Goal: Share content: Share content

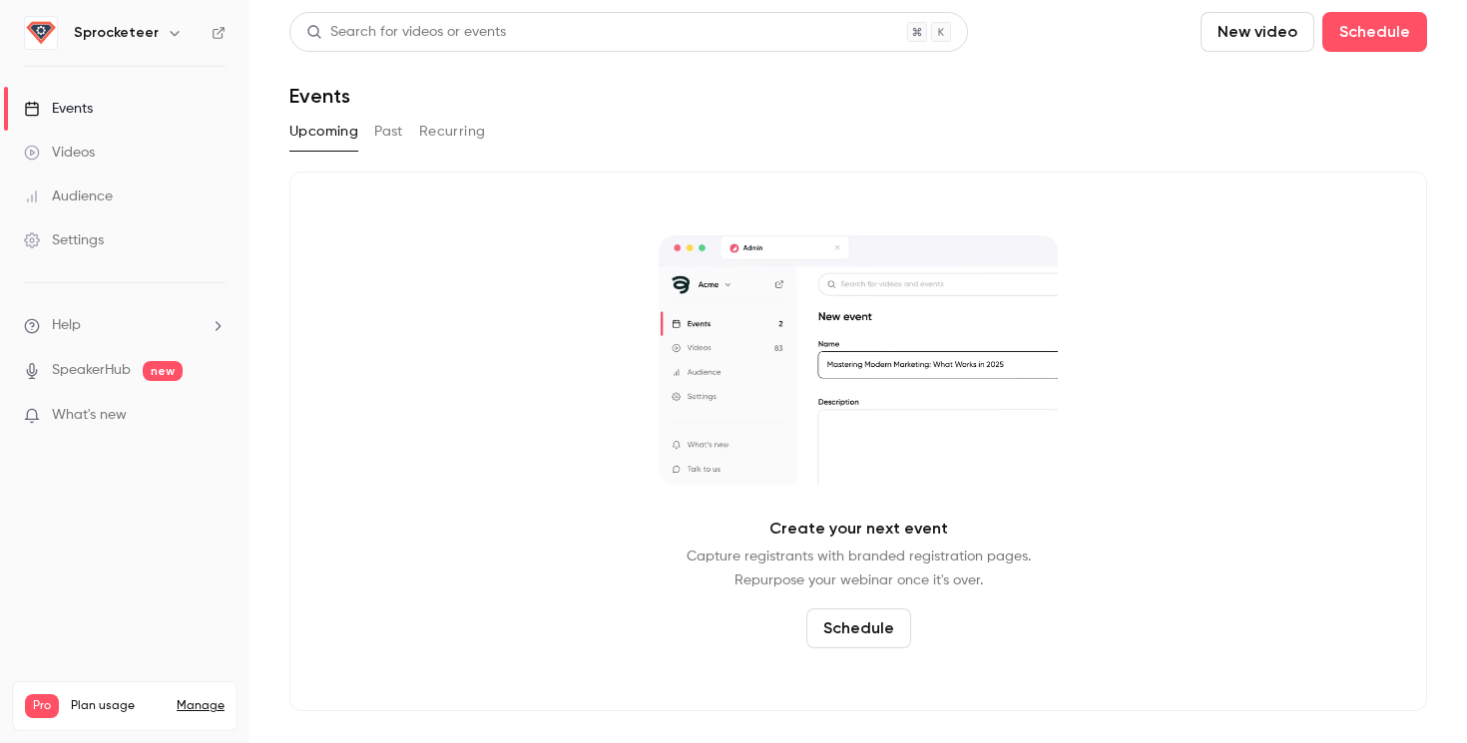
click at [170, 26] on icon "button" at bounding box center [175, 33] width 16 height 16
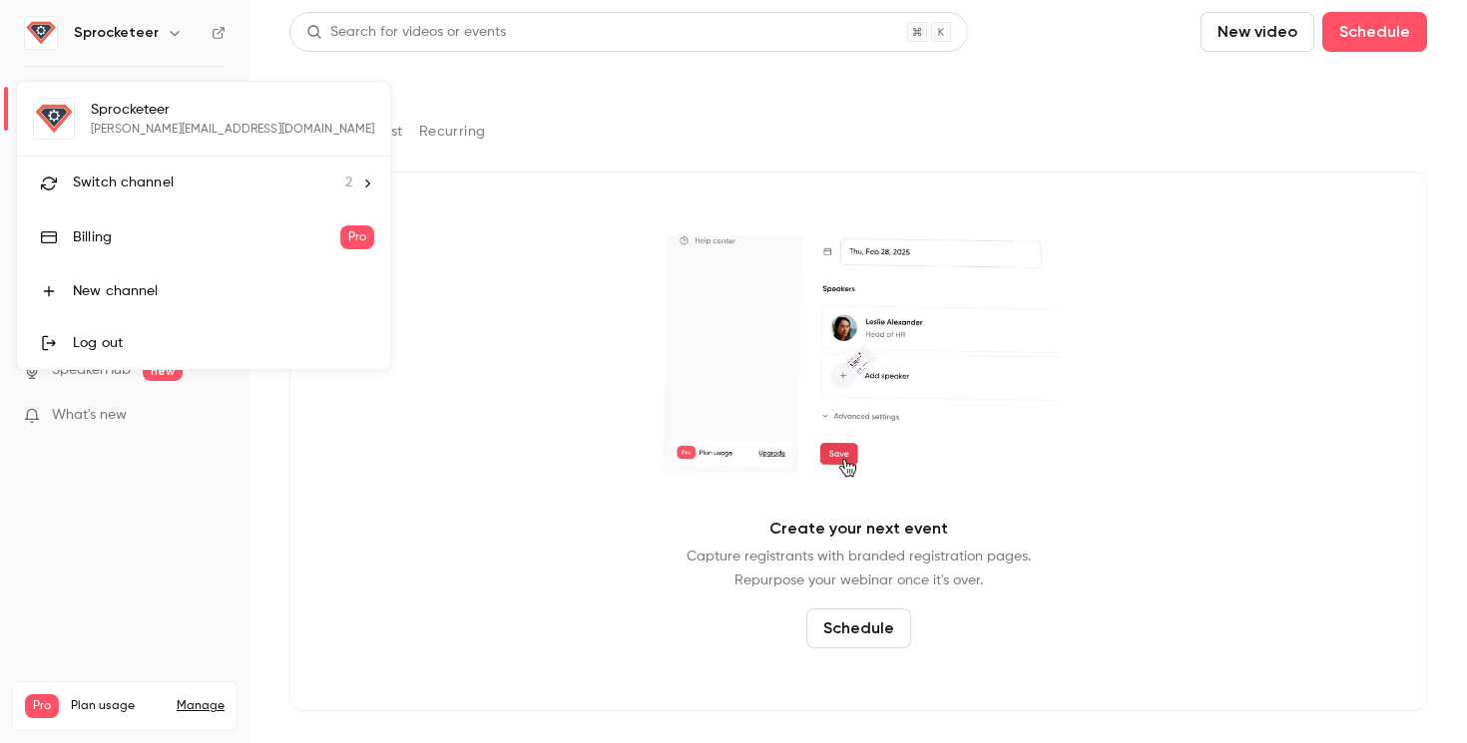
click at [145, 174] on span "Switch channel" at bounding box center [123, 183] width 101 height 21
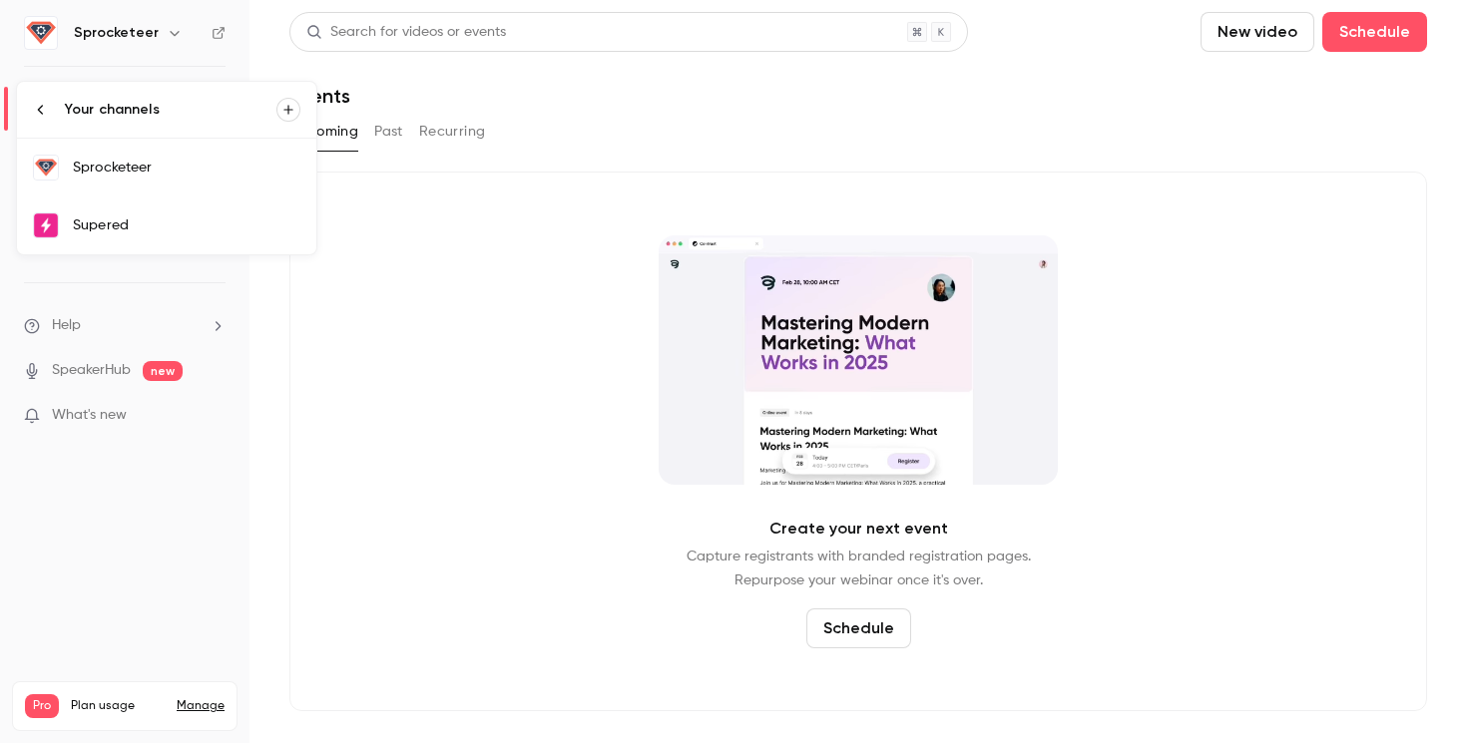
click at [144, 238] on link "Supered" at bounding box center [166, 226] width 299 height 58
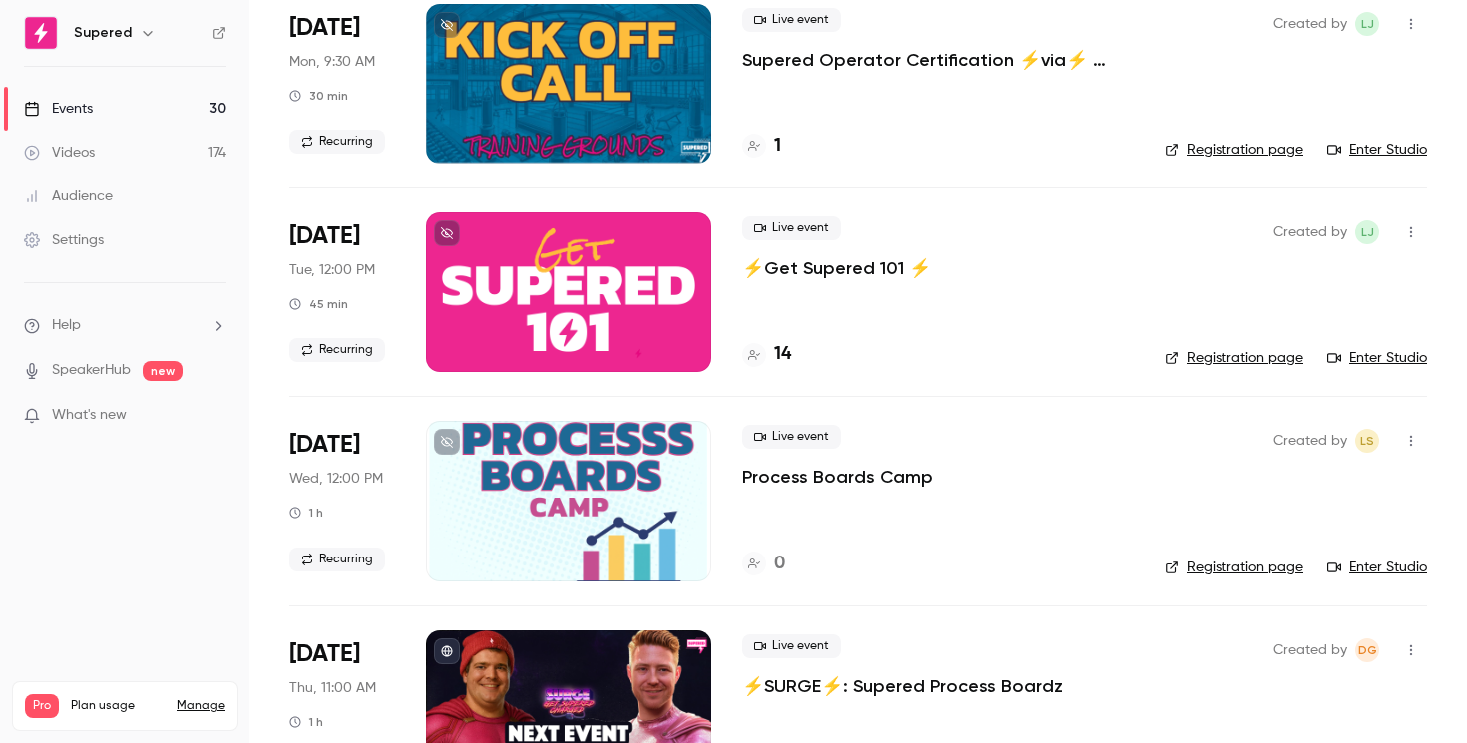
scroll to position [898, 0]
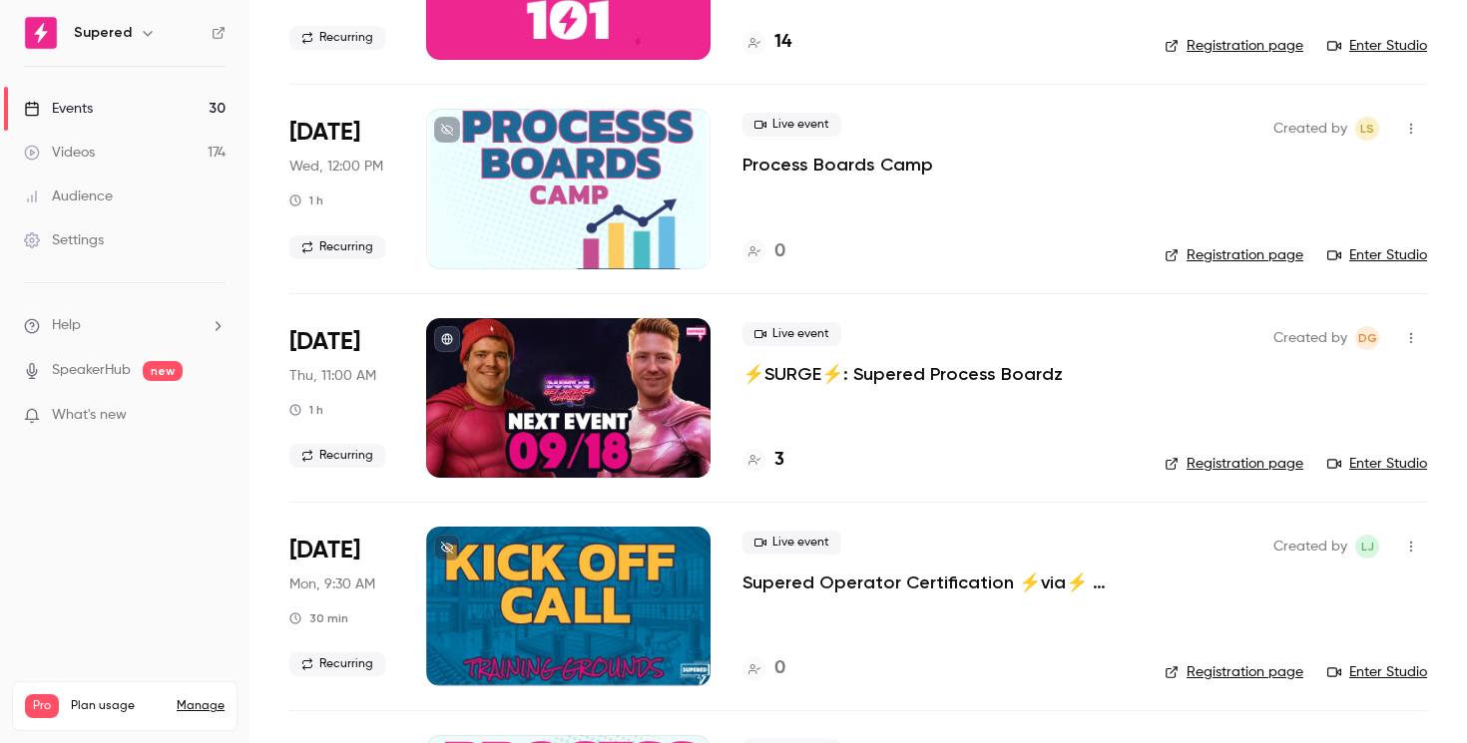
click at [855, 377] on p "⚡️SURGE⚡️: Supered Process Boardz" at bounding box center [902, 374] width 320 height 24
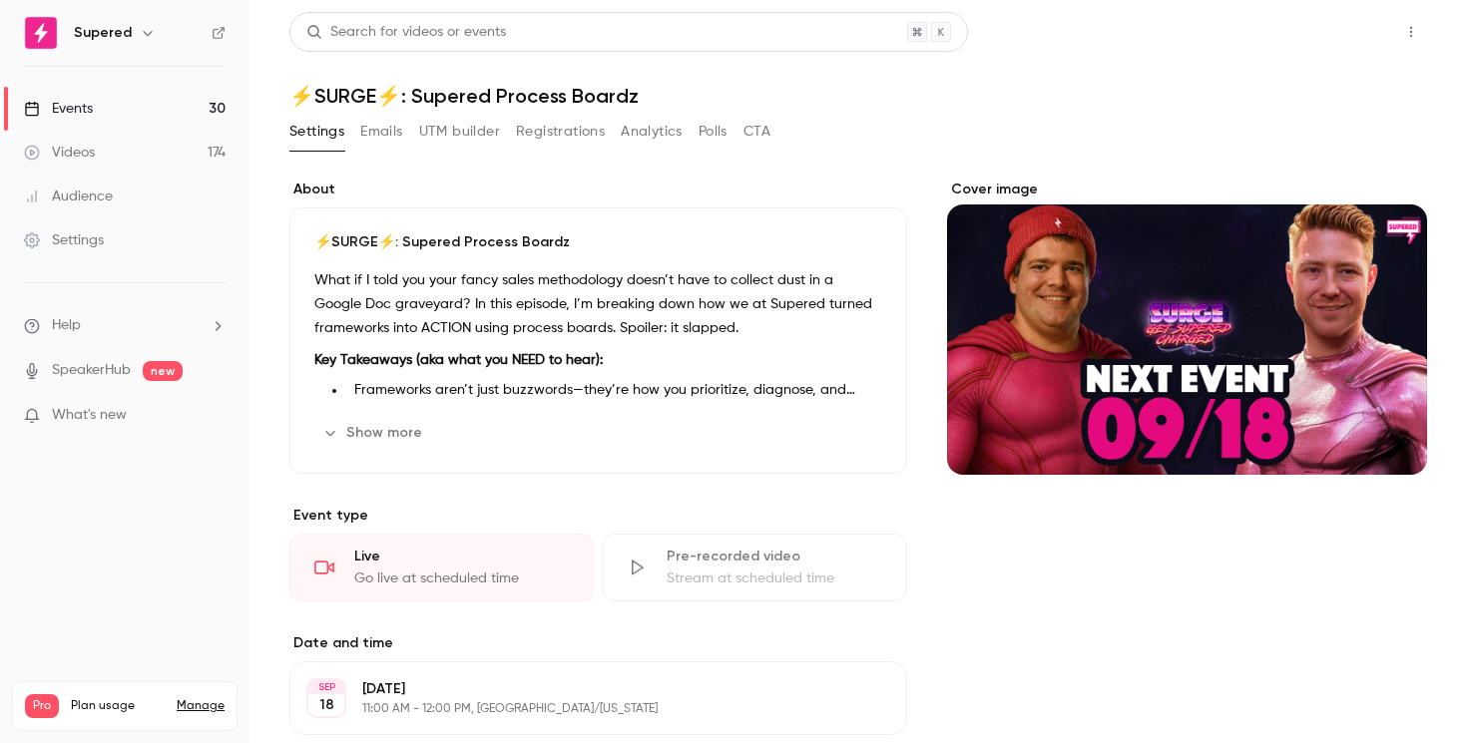
click at [1324, 44] on button "Share" at bounding box center [1339, 32] width 79 height 40
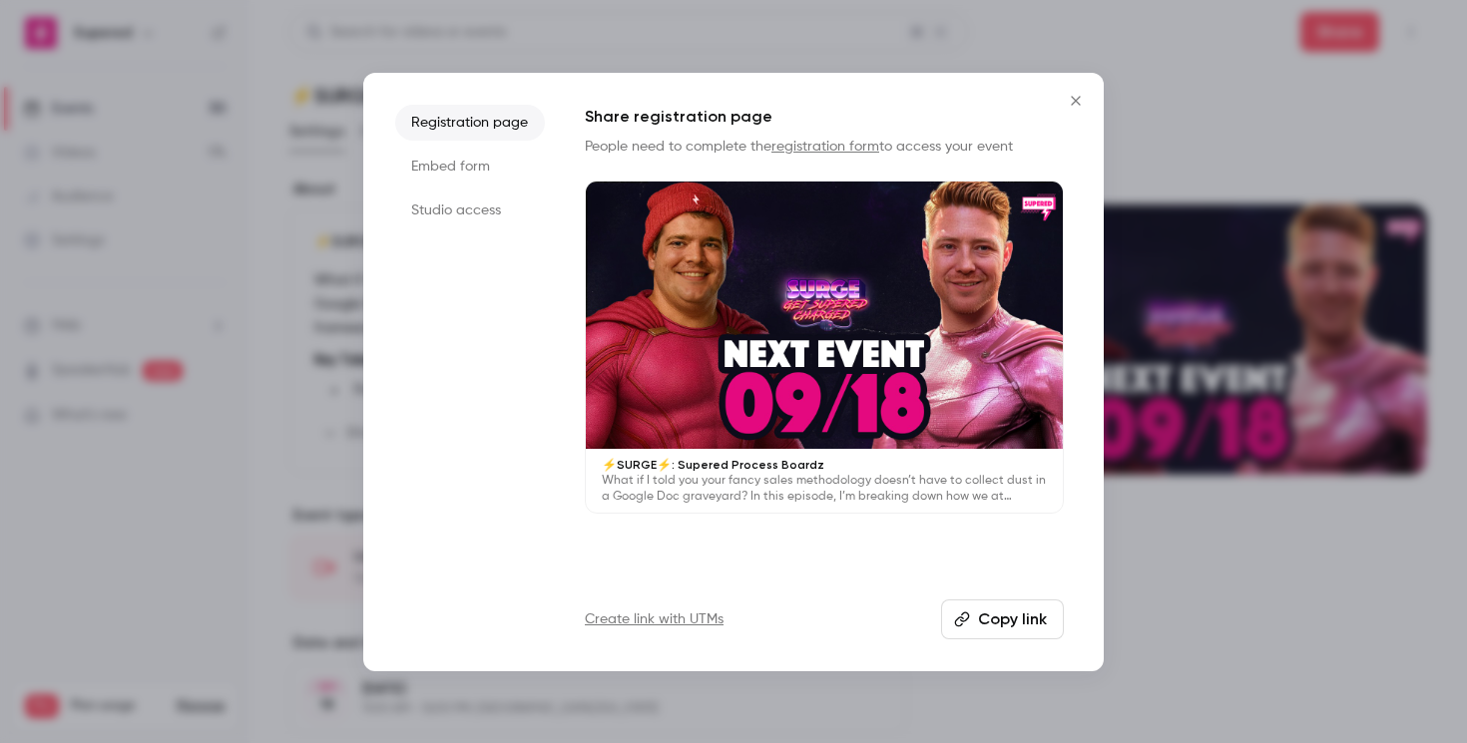
click at [977, 614] on button "Copy link" at bounding box center [1002, 620] width 123 height 40
click at [1069, 93] on icon "Close" at bounding box center [1075, 100] width 24 height 16
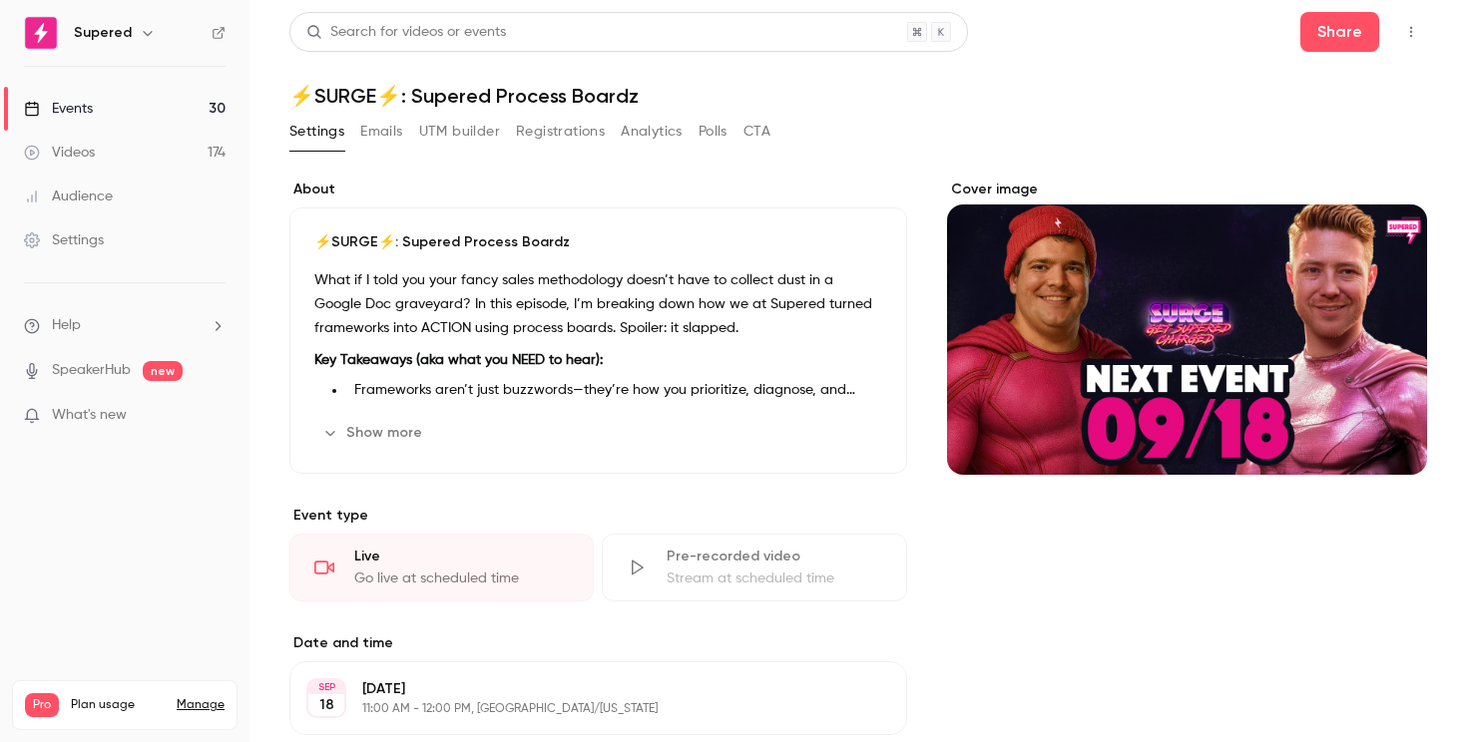
click at [140, 45] on div "Supered" at bounding box center [125, 33] width 202 height 34
click at [124, 103] on link "Events 30" at bounding box center [124, 109] width 249 height 44
